Goal: Task Accomplishment & Management: Manage account settings

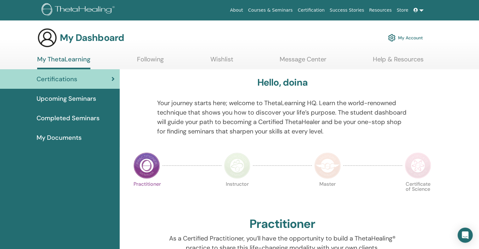
click at [160, 58] on link "Following" at bounding box center [150, 61] width 27 height 12
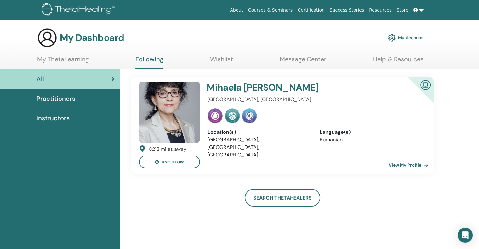
click at [224, 58] on link "Wishlist" at bounding box center [221, 61] width 23 height 12
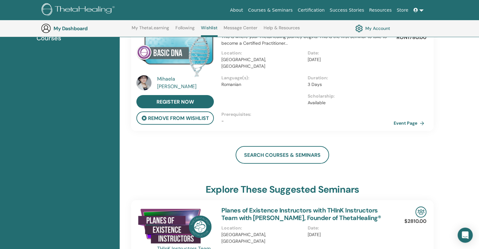
scroll to position [79, 0]
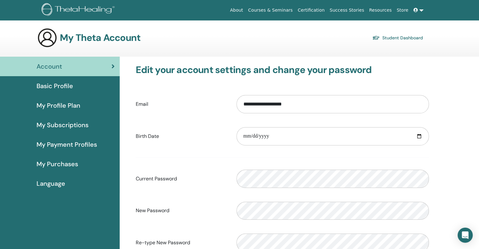
click at [67, 81] on span "Basic Profile" at bounding box center [55, 85] width 37 height 9
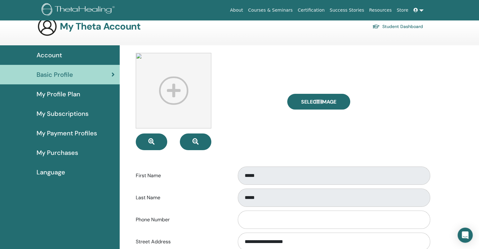
scroll to position [73, 0]
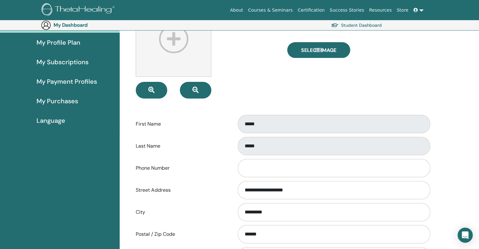
drag, startPoint x: 238, startPoint y: 135, endPoint x: 249, endPoint y: 142, distance: 13.2
click at [242, 138] on form "**********" at bounding box center [282, 173] width 293 height 344
drag, startPoint x: 312, startPoint y: 137, endPoint x: 296, endPoint y: 175, distance: 41.2
click at [351, 178] on form "**********" at bounding box center [282, 173] width 293 height 344
click at [288, 165] on input "Phone Number" at bounding box center [334, 168] width 192 height 18
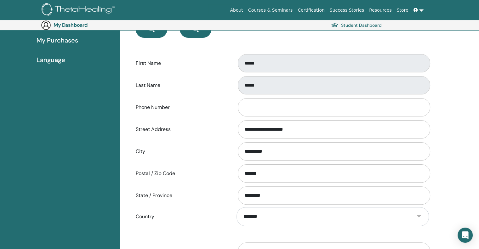
scroll to position [105, 0]
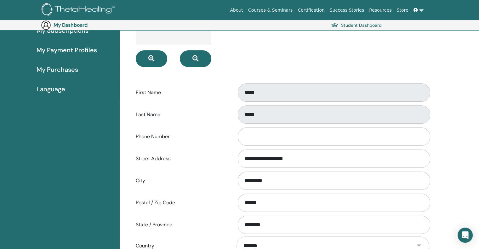
click at [209, 122] on div "Last Name *****" at bounding box center [282, 114] width 303 height 21
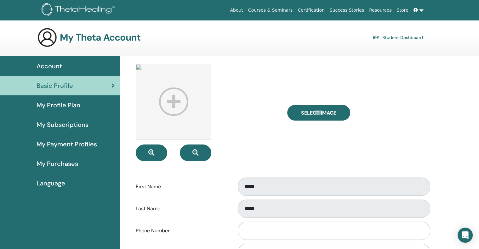
scroll to position [0, 0]
click at [53, 61] on link "Account" at bounding box center [60, 67] width 120 height 20
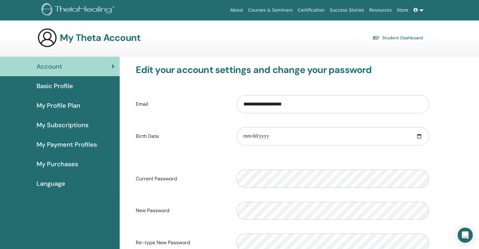
click at [83, 85] on div "Basic Profile" at bounding box center [60, 85] width 110 height 9
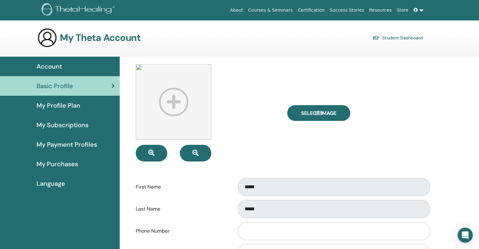
click at [74, 68] on div "Account" at bounding box center [60, 66] width 110 height 9
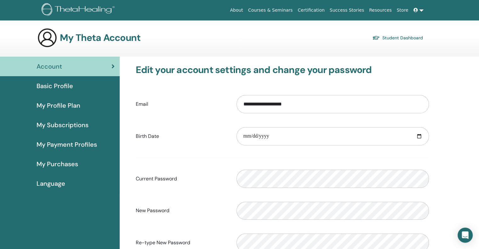
click at [424, 9] on link at bounding box center [418, 10] width 15 height 12
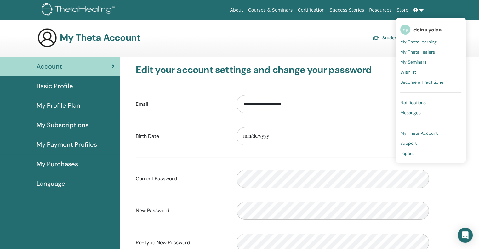
click at [437, 134] on span "My Theta Account" at bounding box center [418, 133] width 37 height 6
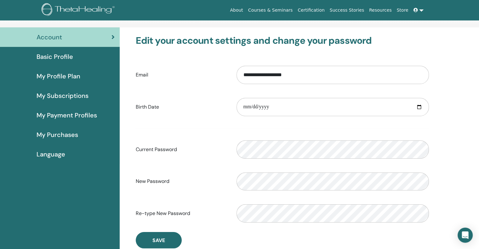
scroll to position [31, 0]
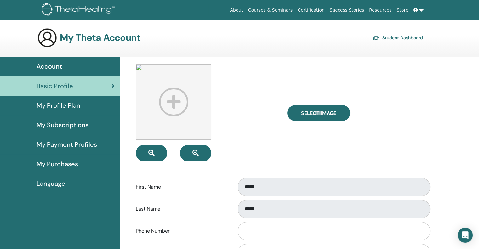
click at [415, 8] on icon at bounding box center [416, 10] width 4 height 4
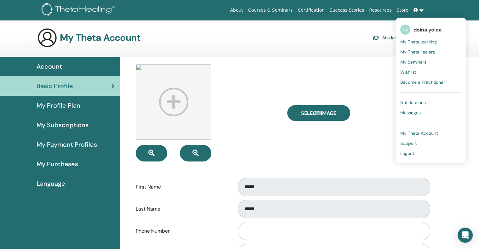
click at [414, 155] on span "Logout" at bounding box center [407, 154] width 14 height 6
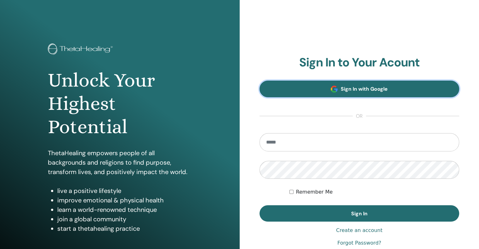
click at [399, 95] on link "Sign In with Google" at bounding box center [360, 89] width 200 height 17
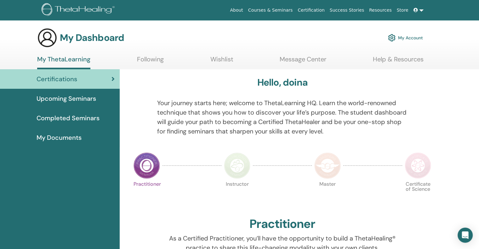
click at [324, 56] on link "Message Center" at bounding box center [303, 61] width 47 height 12
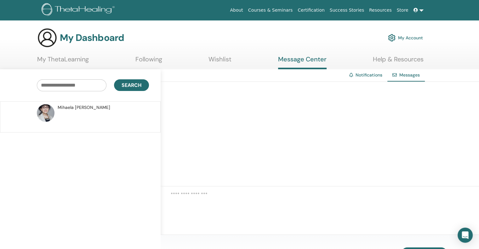
click at [215, 63] on link "Wishlist" at bounding box center [220, 61] width 23 height 12
